Goal: Task Accomplishment & Management: Use online tool/utility

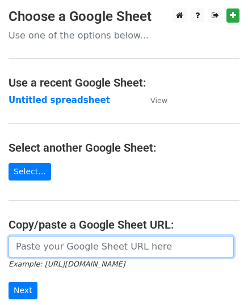
click at [52, 246] on input "url" at bounding box center [120, 247] width 225 height 22
paste input "https://docs.google.com/spreadsheets/d/1_lkns5aL9qxpqbhs6sLd5o4iO4g6IyolFf8Leu7…"
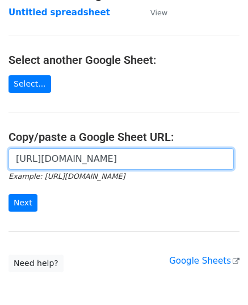
scroll to position [143, 0]
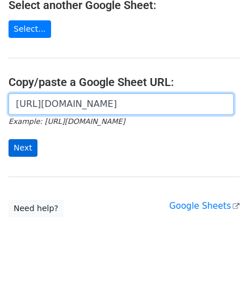
type input "https://docs.google.com/spreadsheets/d/1_lkns5aL9qxpqbhs6sLd5o4iO4g6IyolFf8Leu7…"
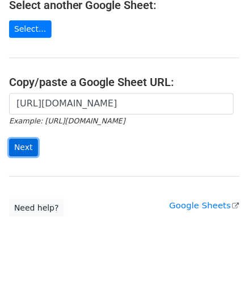
scroll to position [0, 0]
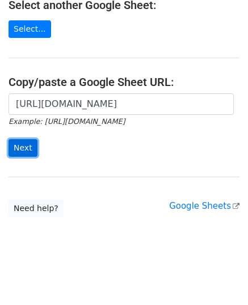
click at [19, 155] on input "Next" at bounding box center [22, 148] width 29 height 18
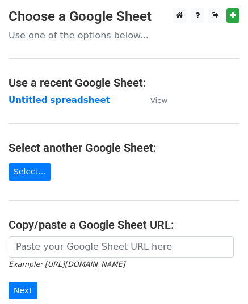
click at [49, 223] on h4 "Copy/paste a Google Sheet URL:" at bounding box center [123, 225] width 231 height 14
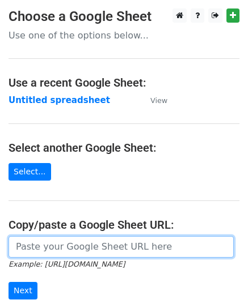
click at [46, 241] on input "url" at bounding box center [120, 247] width 225 height 22
paste input "https://docs.google.com/spreadsheets/d/1_lkns5aL9qxpqbhs6sLd5o4iO4g6IyolFf8Leu7…"
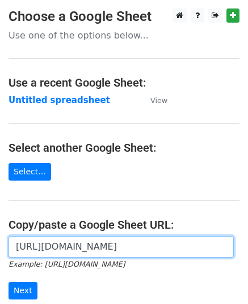
scroll to position [0, 236]
type input "https://docs.google.com/spreadsheets/d/1_lkns5aL9qxpqbhs6sLd5o4iO4g6IyolFf8Leu7…"
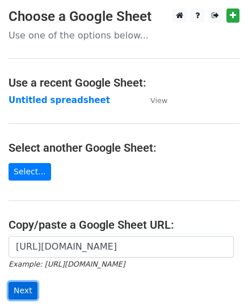
click at [18, 293] on input "Next" at bounding box center [22, 291] width 29 height 18
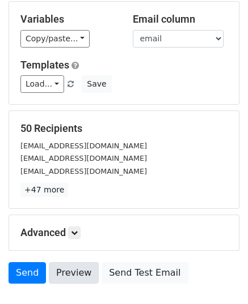
scroll to position [134, 0]
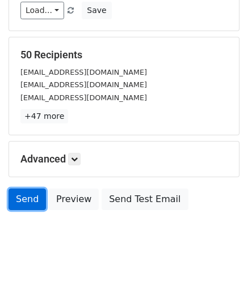
click at [26, 198] on link "Send" at bounding box center [26, 200] width 37 height 22
